Goal: Register for event/course

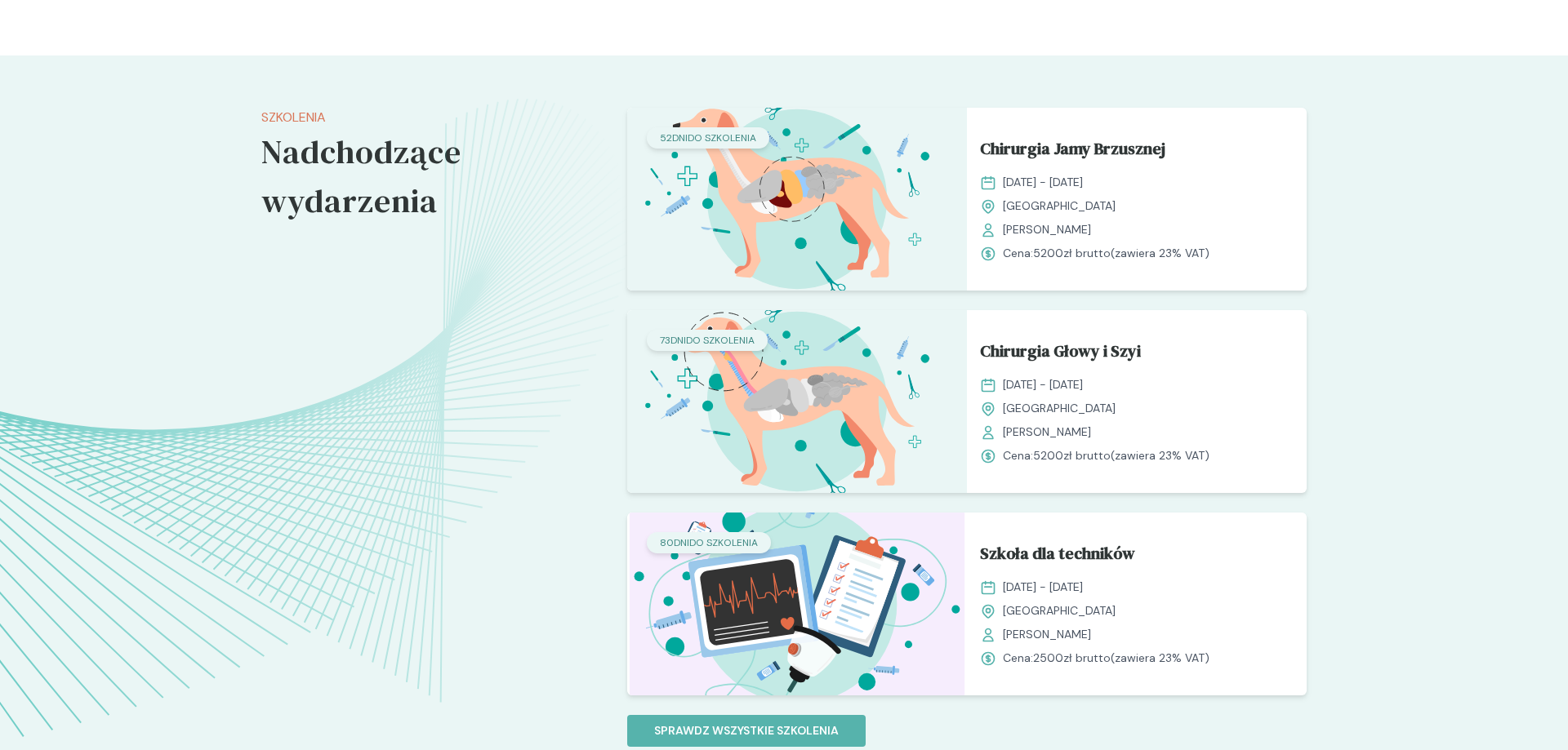
scroll to position [1249, 0]
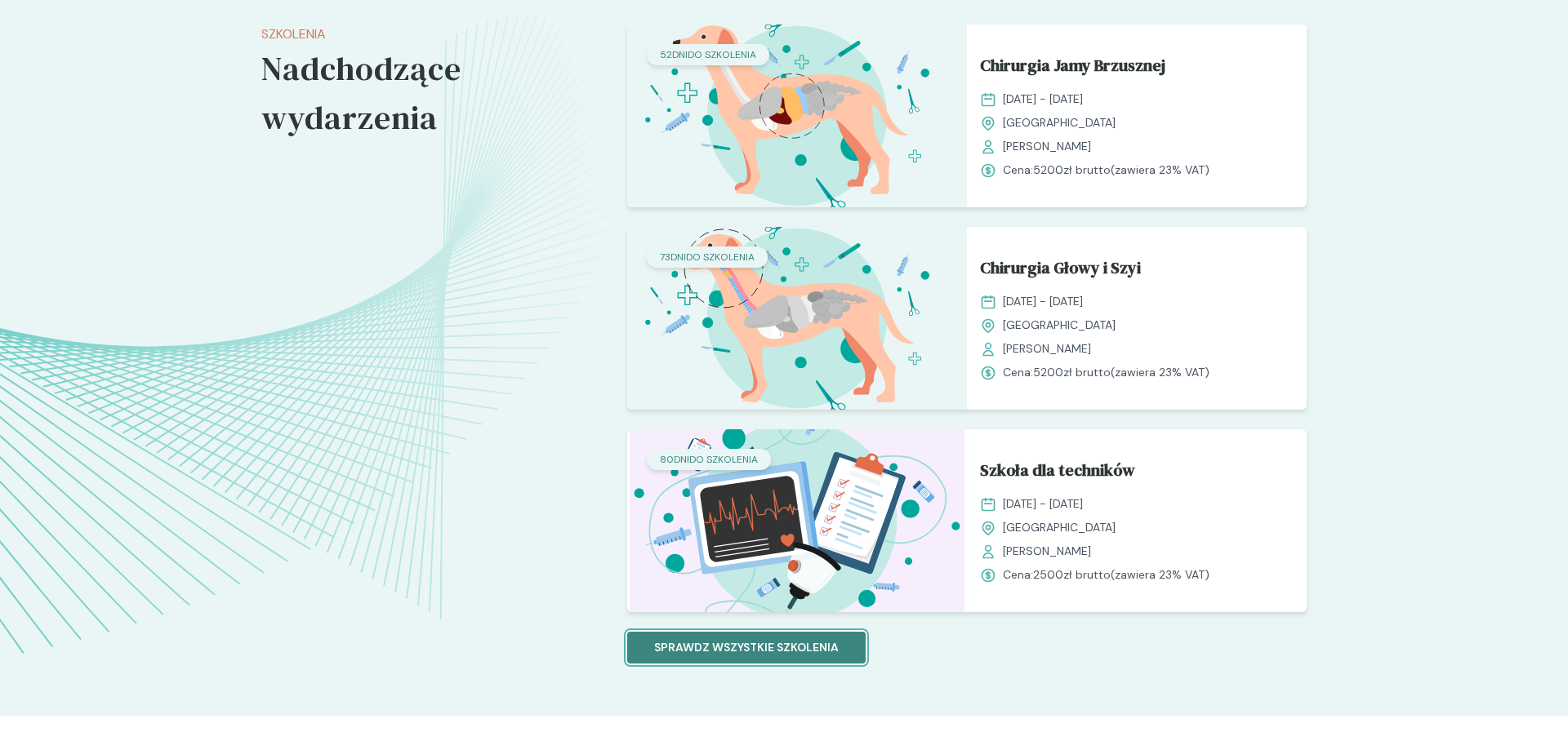
click at [718, 654] on p "Sprawdz wszystkie szkolenia" at bounding box center [746, 648] width 184 height 17
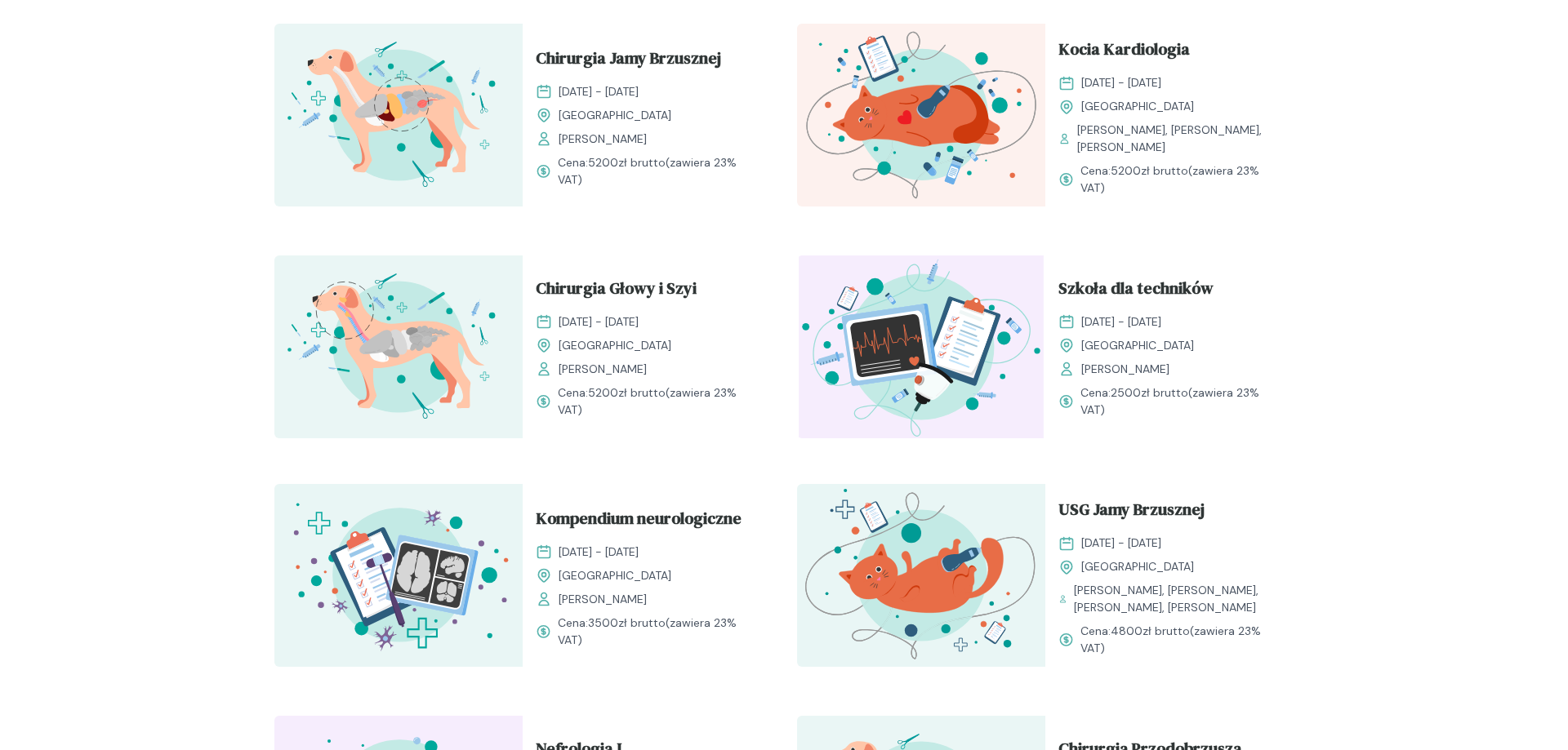
scroll to position [621, 0]
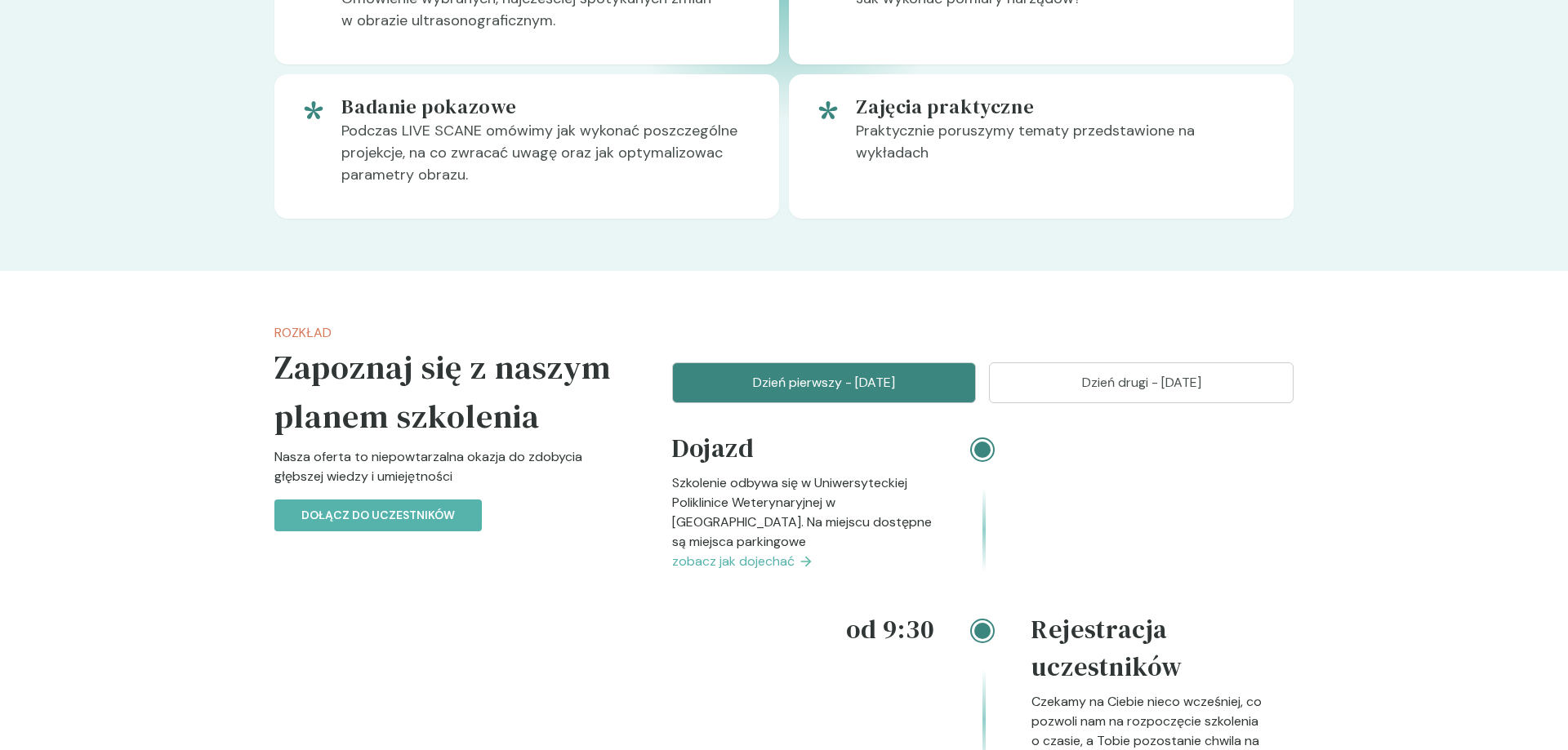
scroll to position [1582, 0]
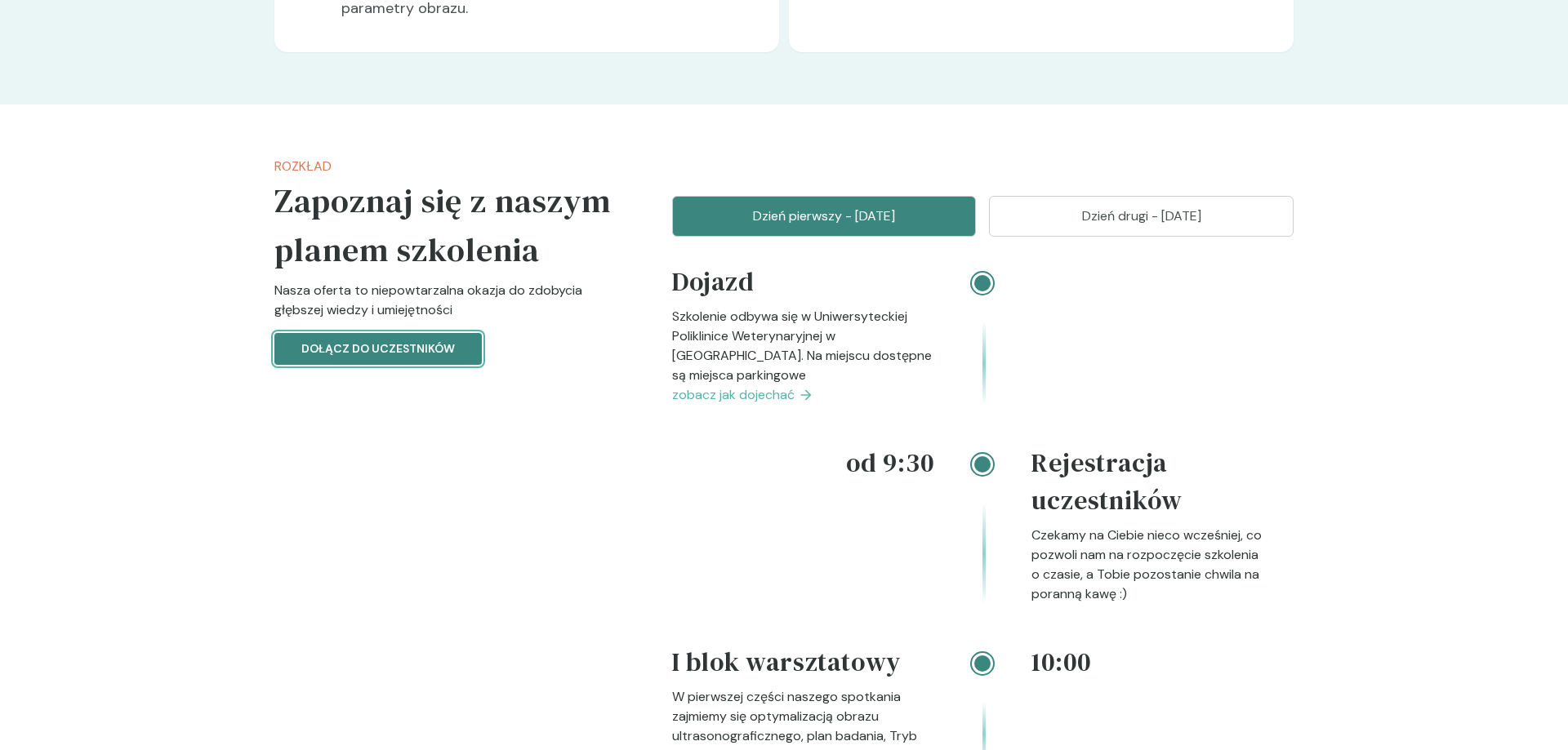
click at [393, 358] on p "Dołącz do uczestników" at bounding box center [378, 349] width 154 height 17
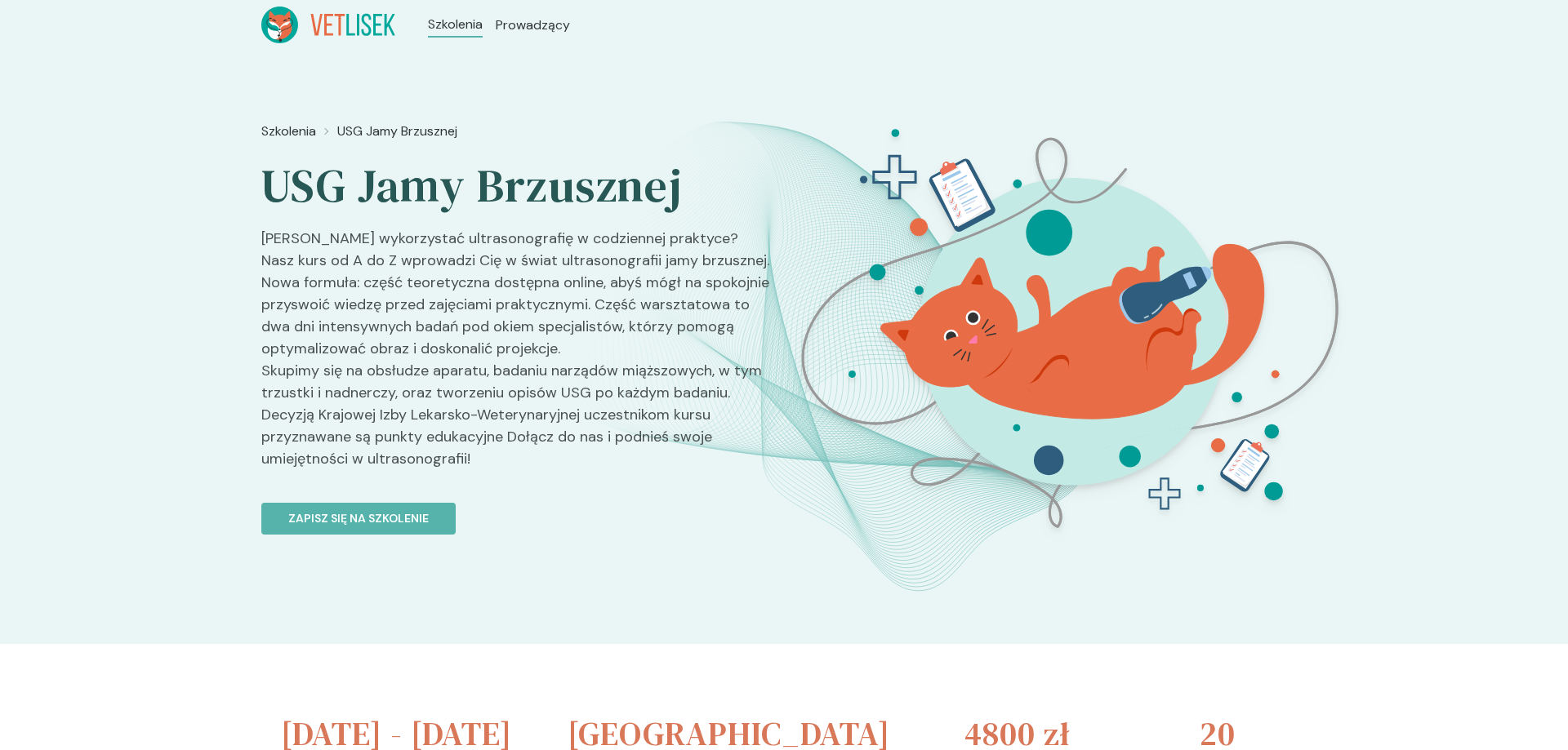
click at [382, 17] on icon at bounding box center [327, 24] width 134 height 37
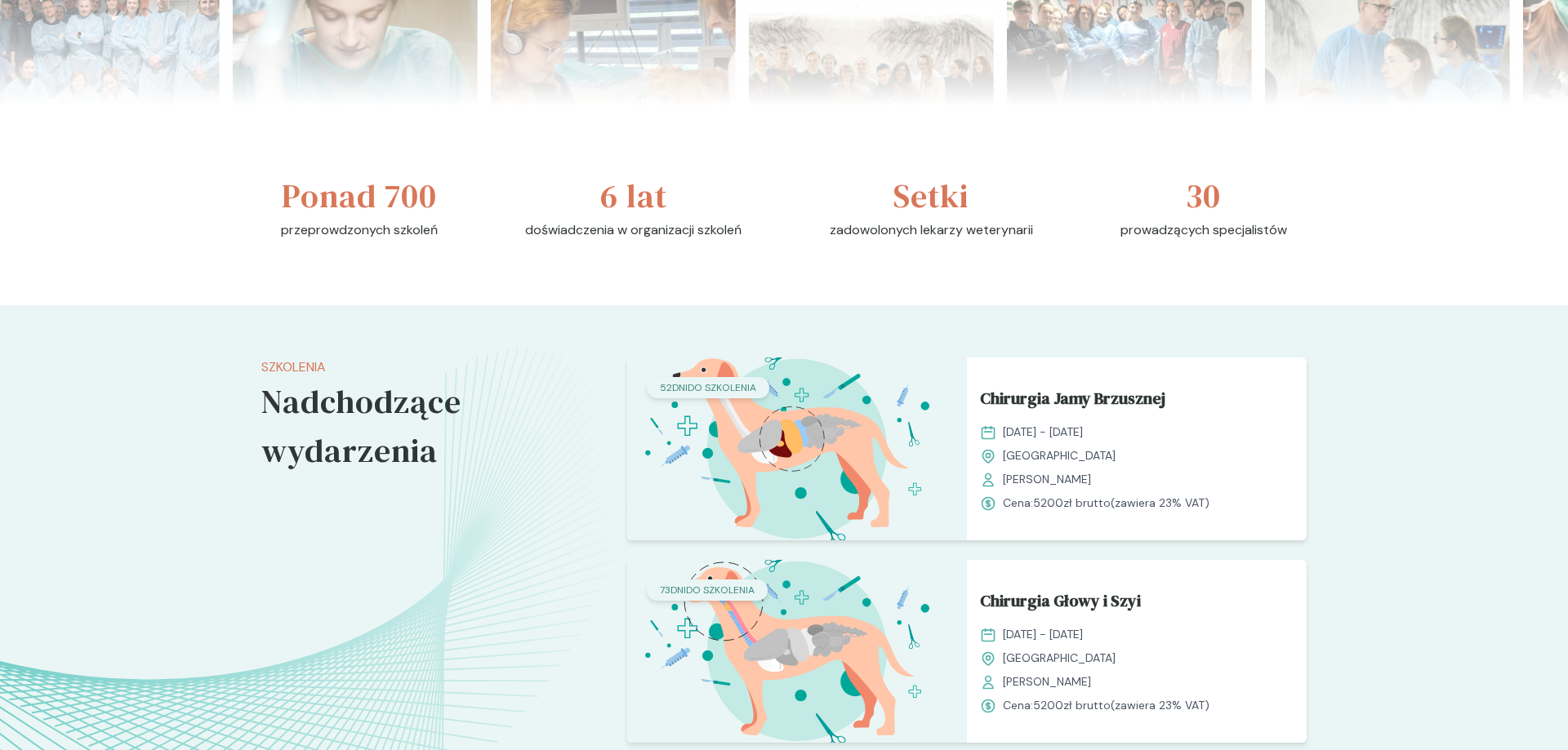
scroll to position [1415, 0]
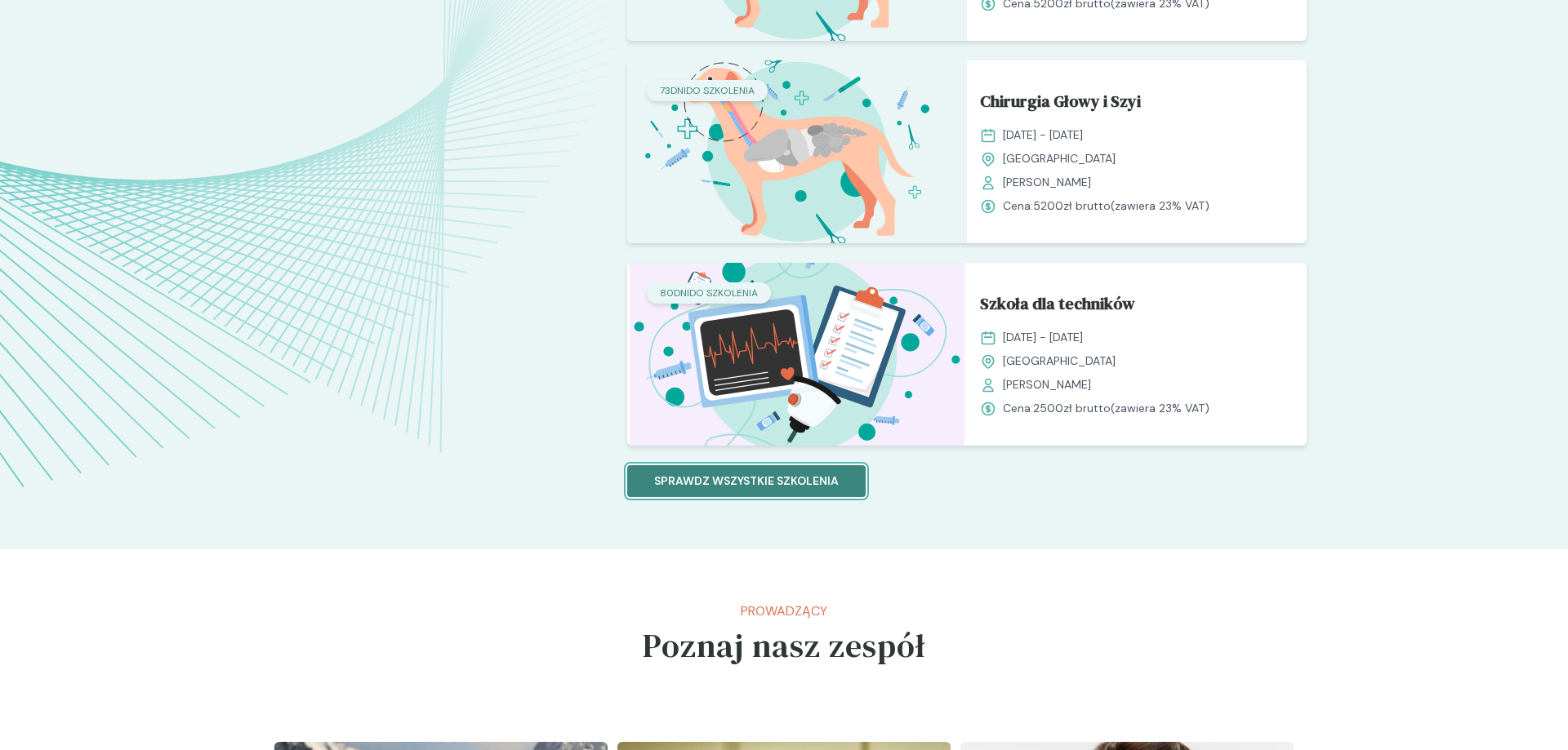
click at [811, 471] on button "Sprawdz wszystkie szkolenia" at bounding box center [746, 481] width 238 height 31
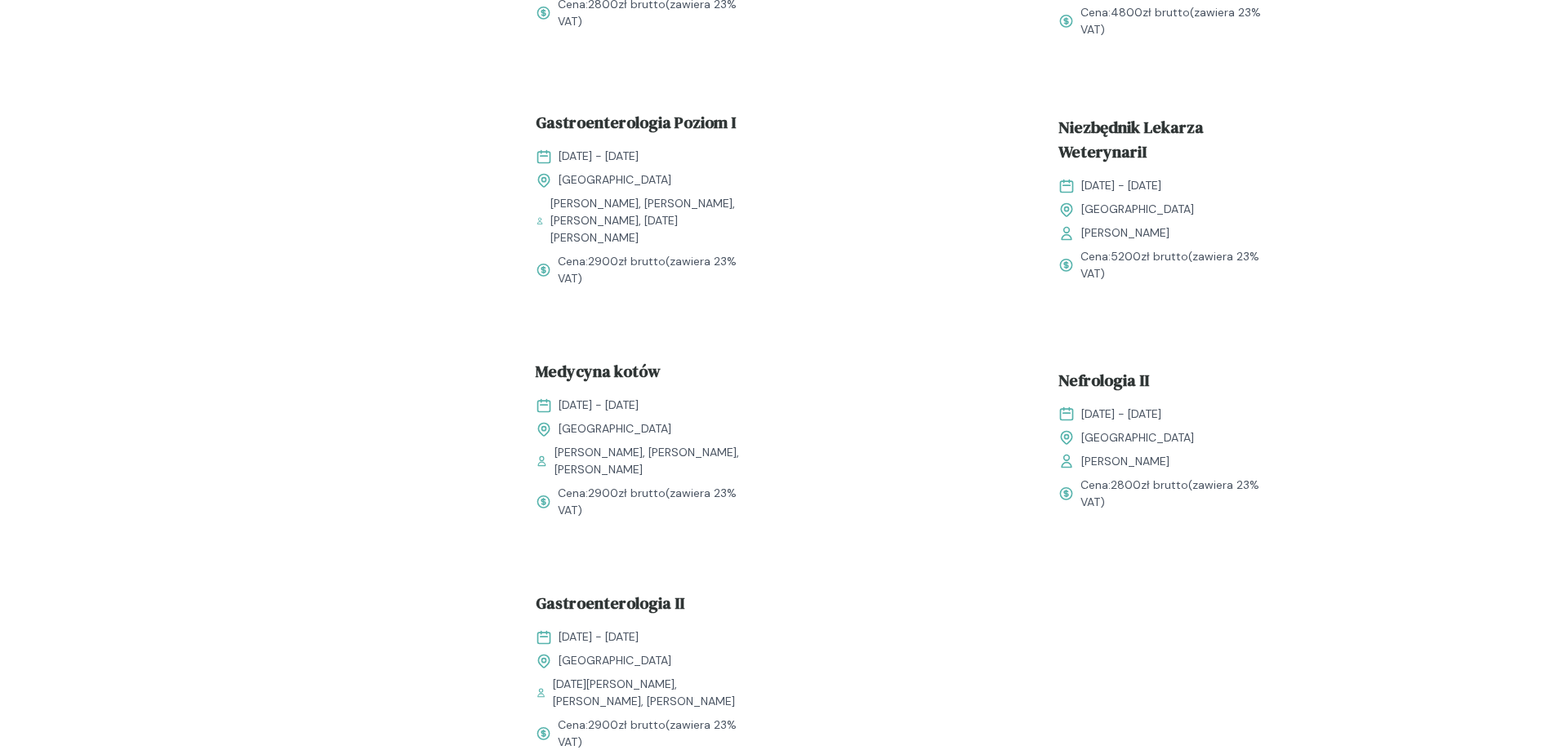
scroll to position [1332, 0]
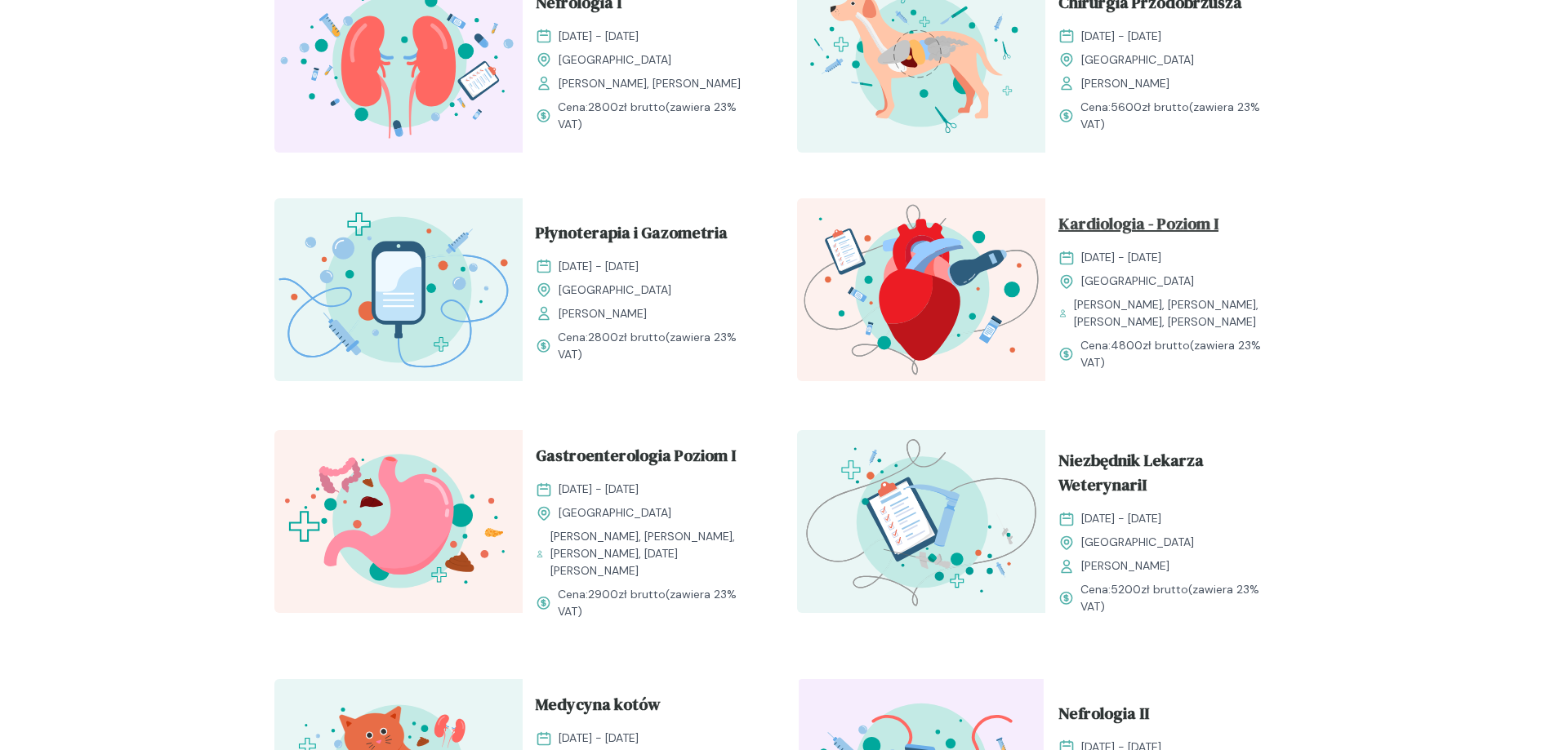
click at [1138, 222] on span "Kardiologia - Poziom I" at bounding box center [1138, 227] width 160 height 31
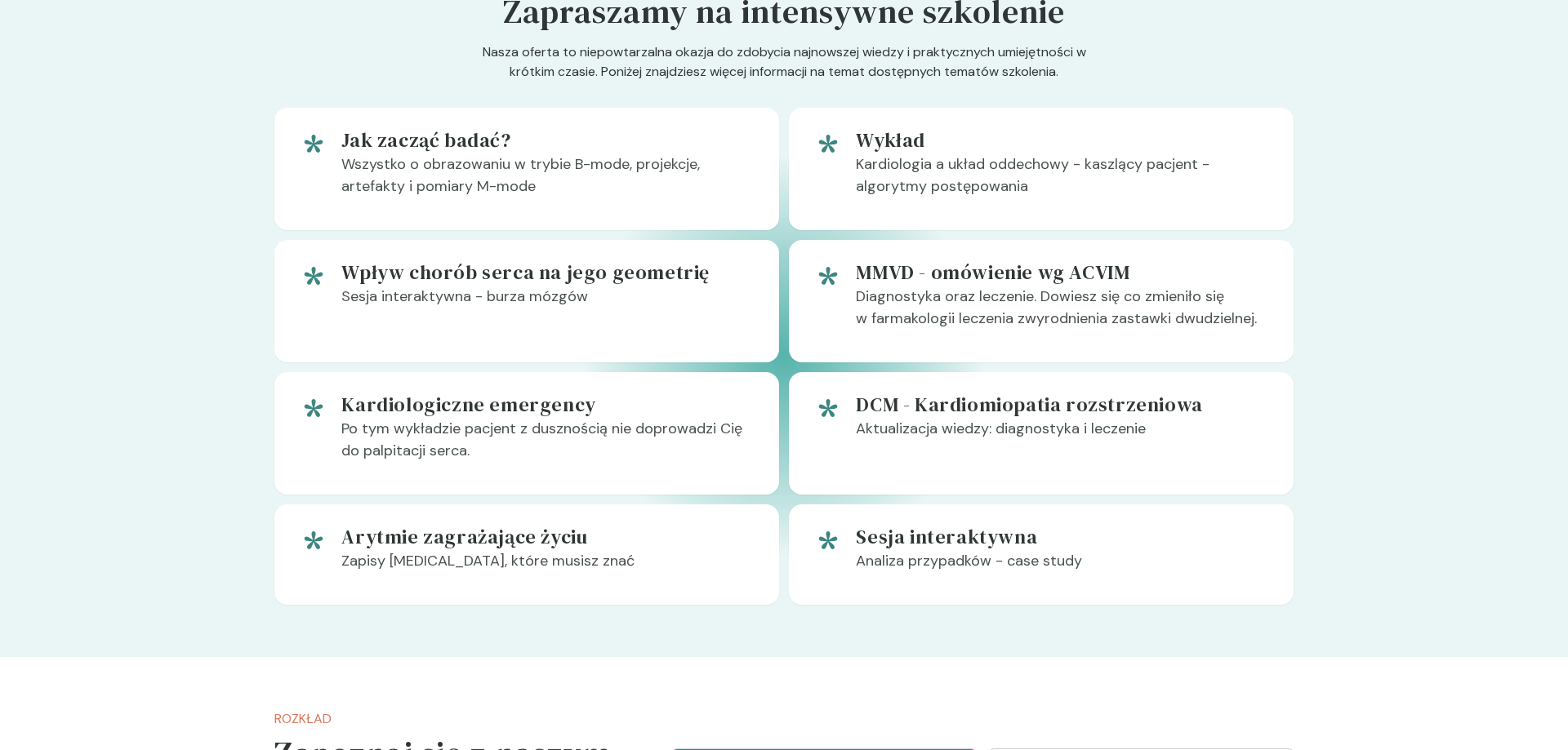
scroll to position [916, 0]
